Goal: Information Seeking & Learning: Check status

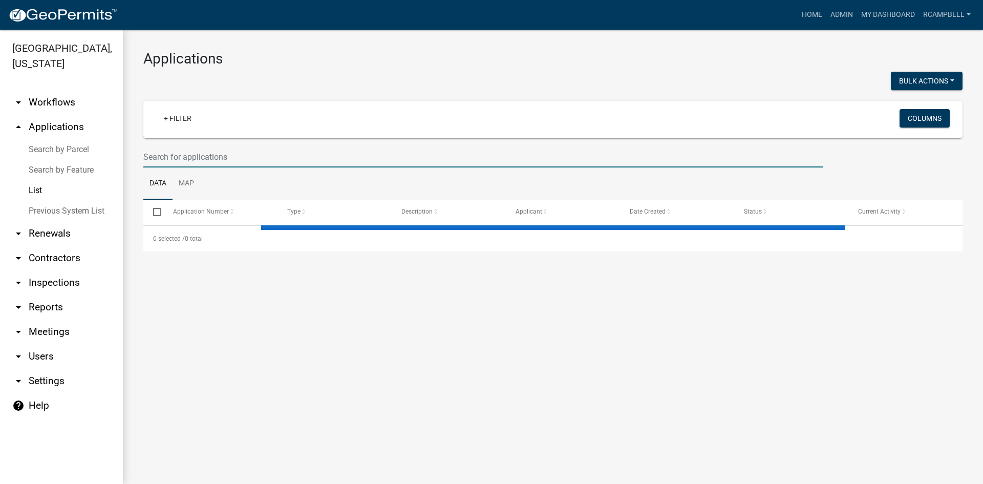
select select "3: 100"
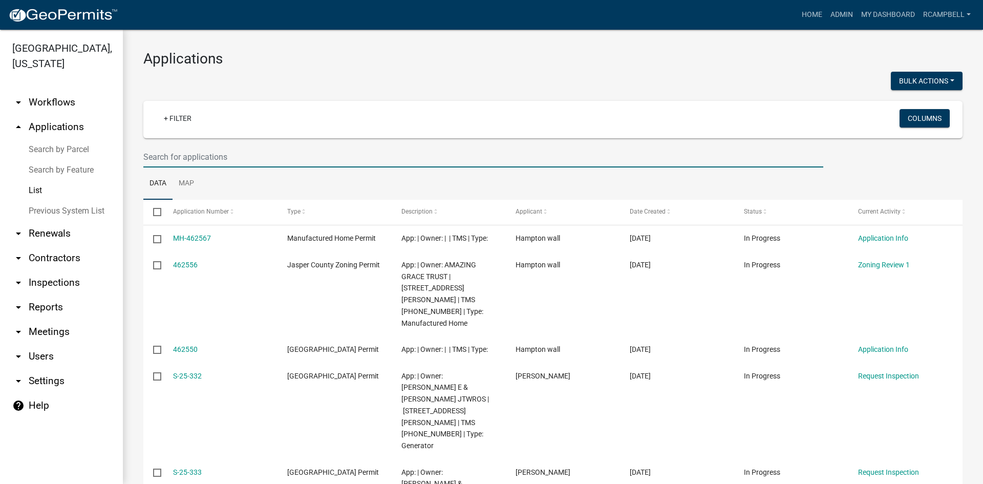
click at [174, 159] on input "text" at bounding box center [483, 156] width 680 height 21
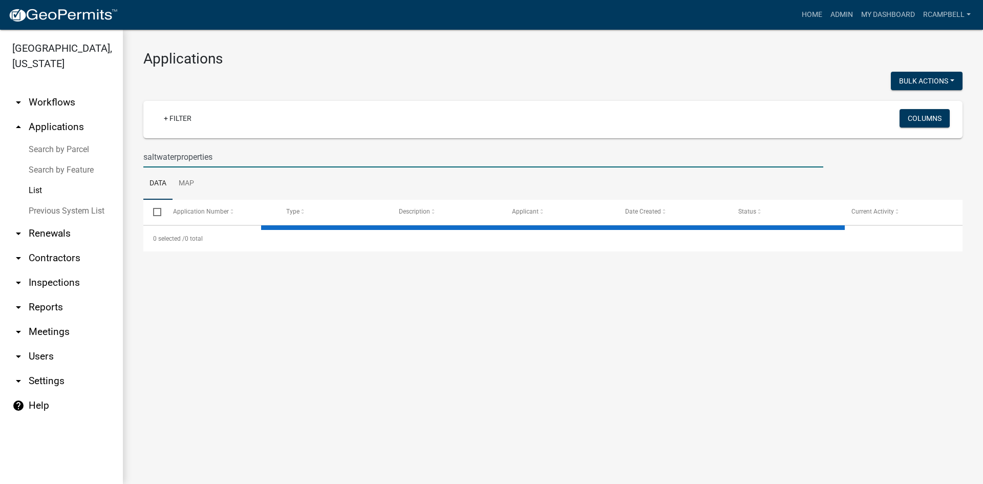
click at [181, 155] on input "saltwaterproperties" at bounding box center [483, 156] width 680 height 21
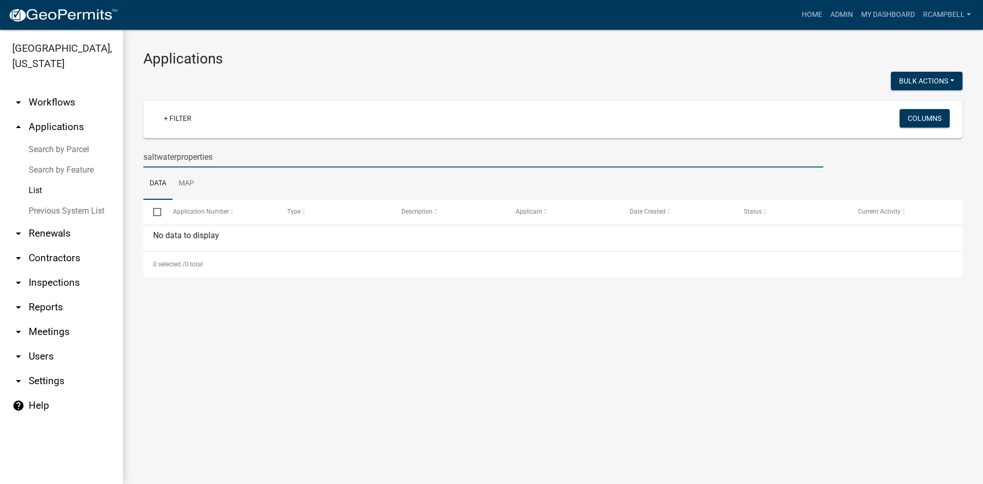
click at [178, 156] on input "saltwaterproperties" at bounding box center [483, 156] width 680 height 21
click at [237, 158] on input "saltwater properties" at bounding box center [483, 156] width 680 height 21
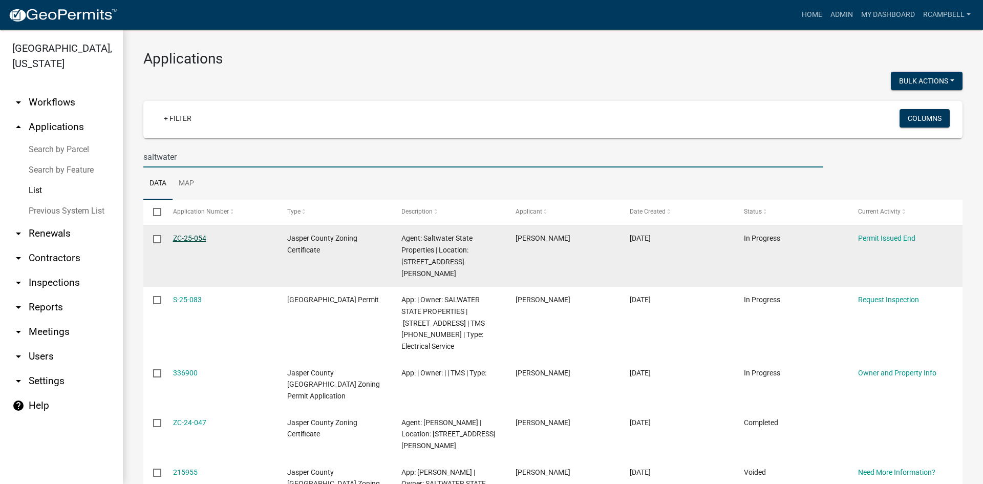
type input "saltwater"
click at [193, 237] on link "ZC-25-054" at bounding box center [189, 238] width 33 height 8
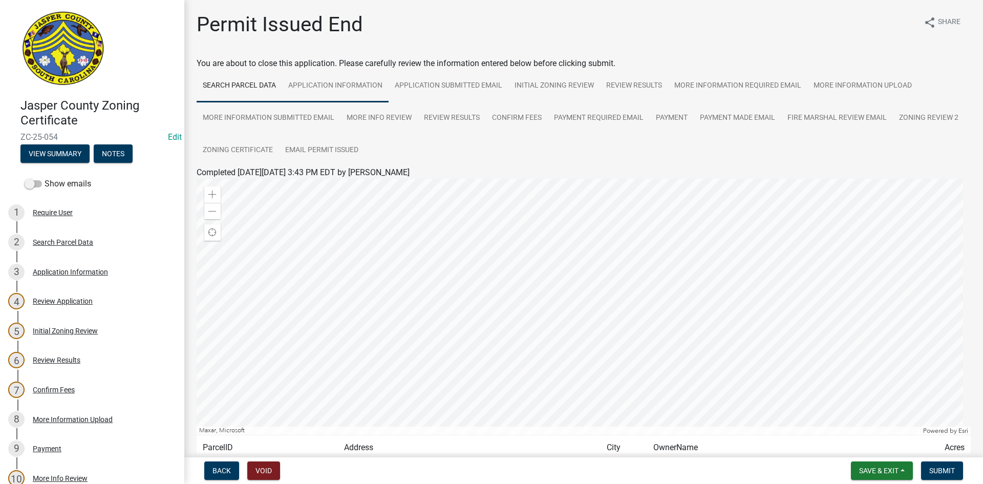
click at [334, 84] on link "Application Information" at bounding box center [335, 86] width 106 height 33
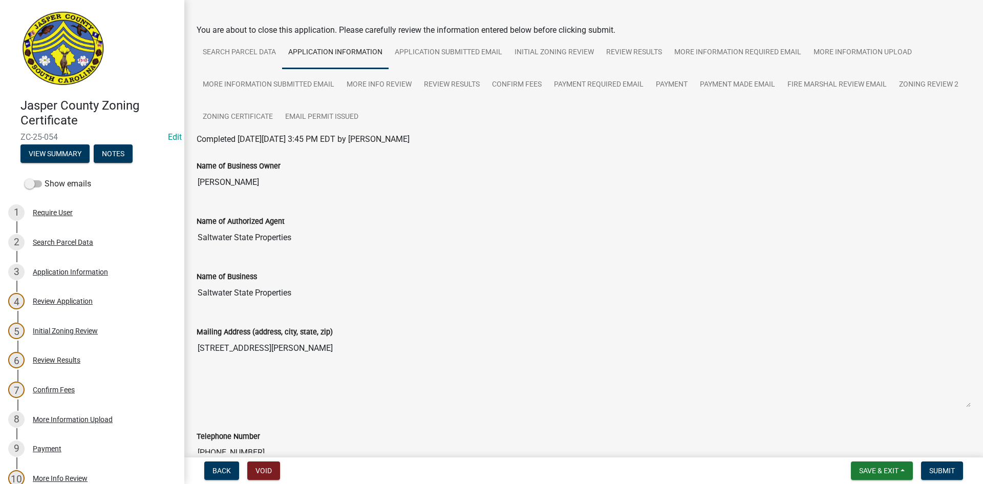
scroll to position [51, 0]
